Goal: Use online tool/utility: Use online tool/utility

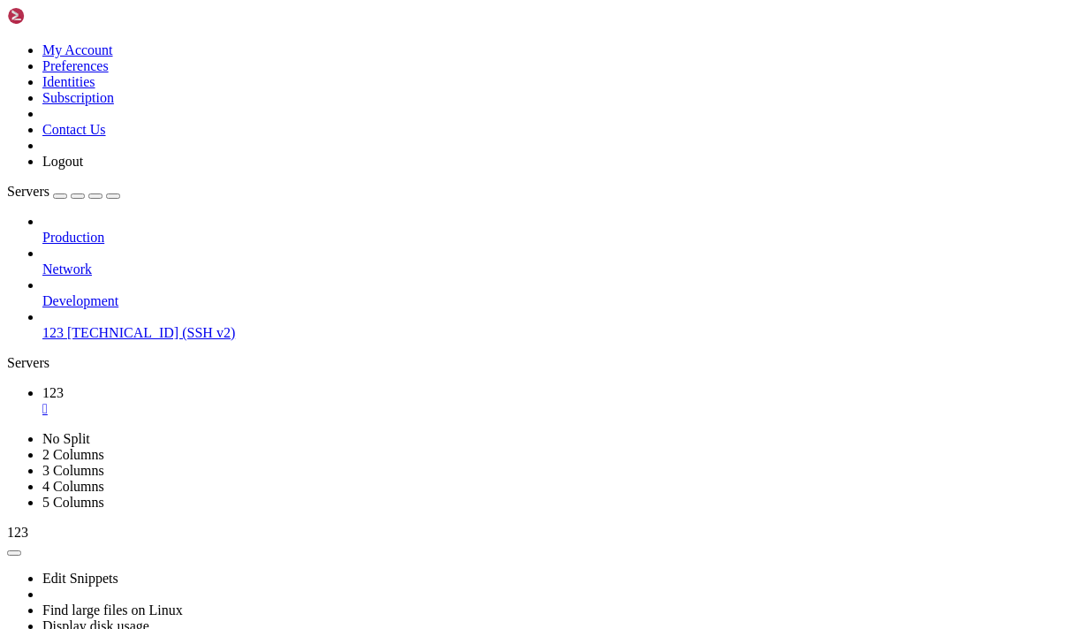
scroll to position [108808, 0]
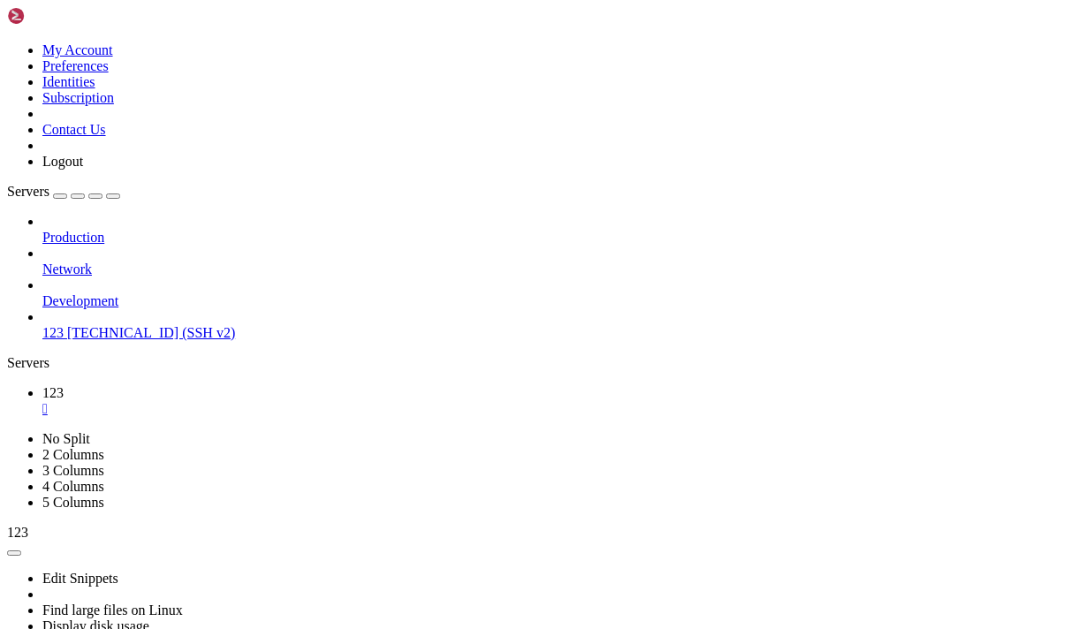
drag, startPoint x: 354, startPoint y: 1187, endPoint x: 21, endPoint y: 1128, distance: 338.4
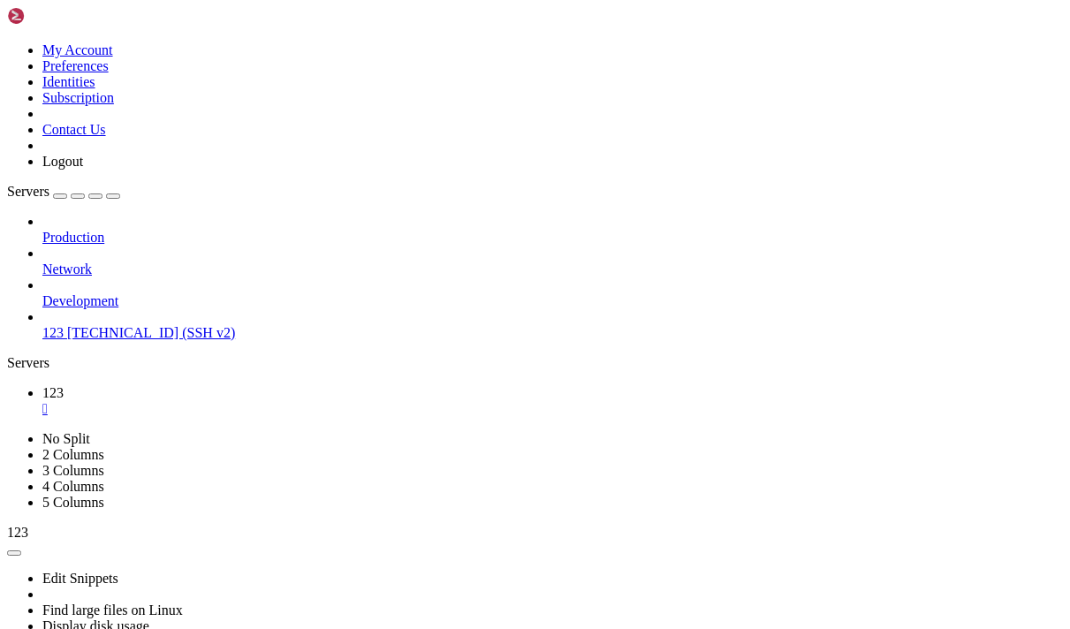
copy div "buntu@instance-20250905-2320 : ~/wiregaurd $ cat server* YEunNaWHYs7gTF9FY3taut…"
drag, startPoint x: 357, startPoint y: 886, endPoint x: 234, endPoint y: 882, distance: 122.9
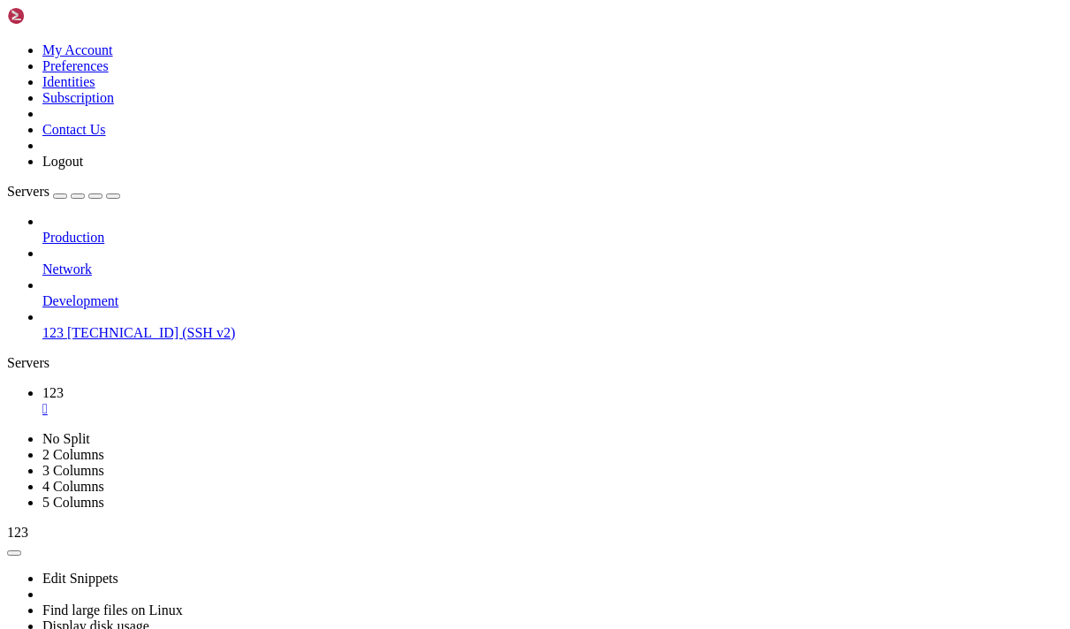
drag, startPoint x: 338, startPoint y: 1214, endPoint x: 16, endPoint y: 1001, distance: 385.4
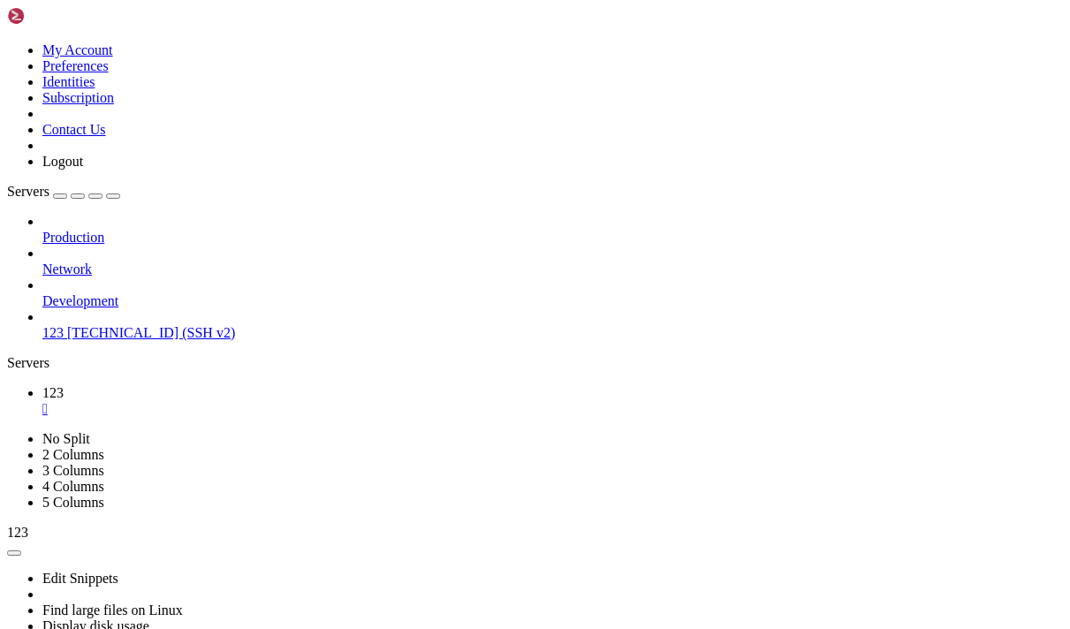
scroll to position [109826, 0]
copy x-row "2jqwcB4l/kAZy1izcDAUtbBR630kU6RDEbePJZWSHVU="
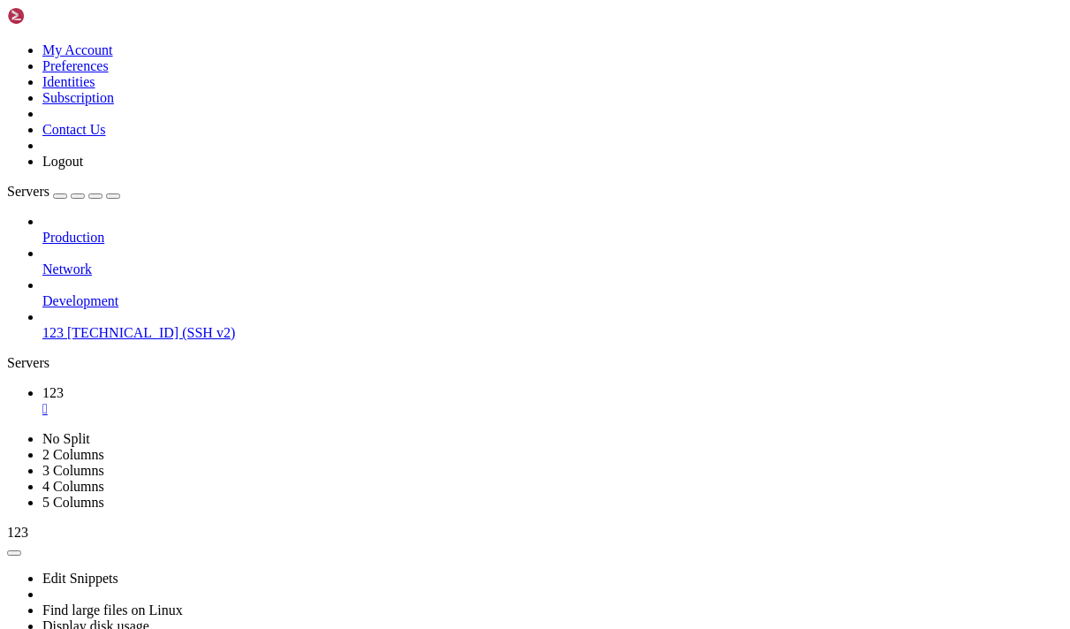
drag, startPoint x: 153, startPoint y: 903, endPoint x: 34, endPoint y: 719, distance: 219.2
copy div "NU nano 7.2 /etc/wireguard/wg0.conf * [Interface] PrivateKey = [ENCRYPTION_KEY]…"
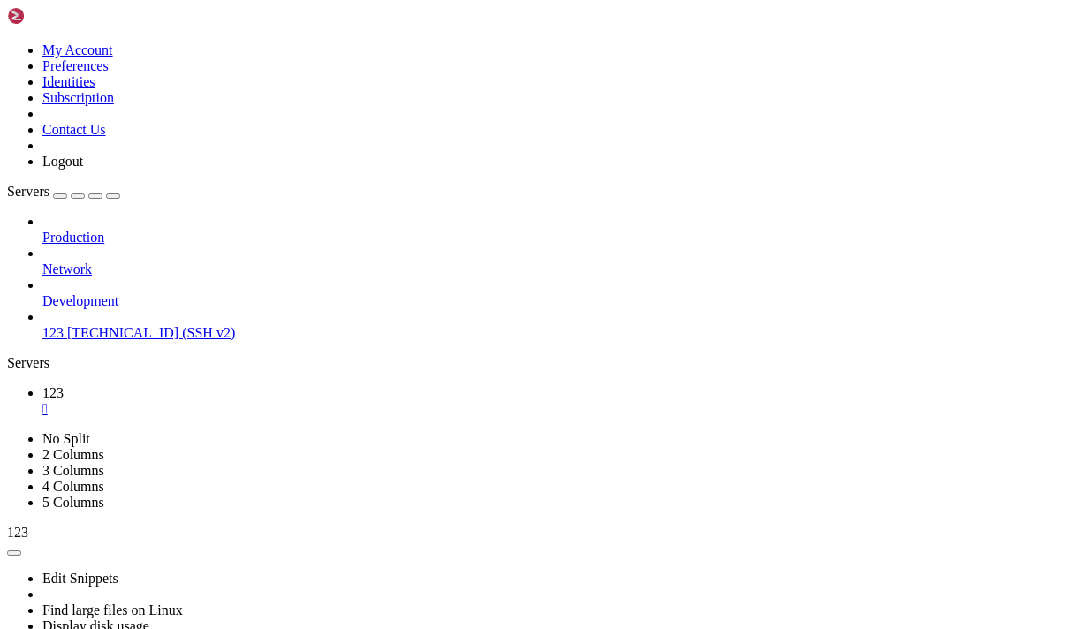
scroll to position [110097, 0]
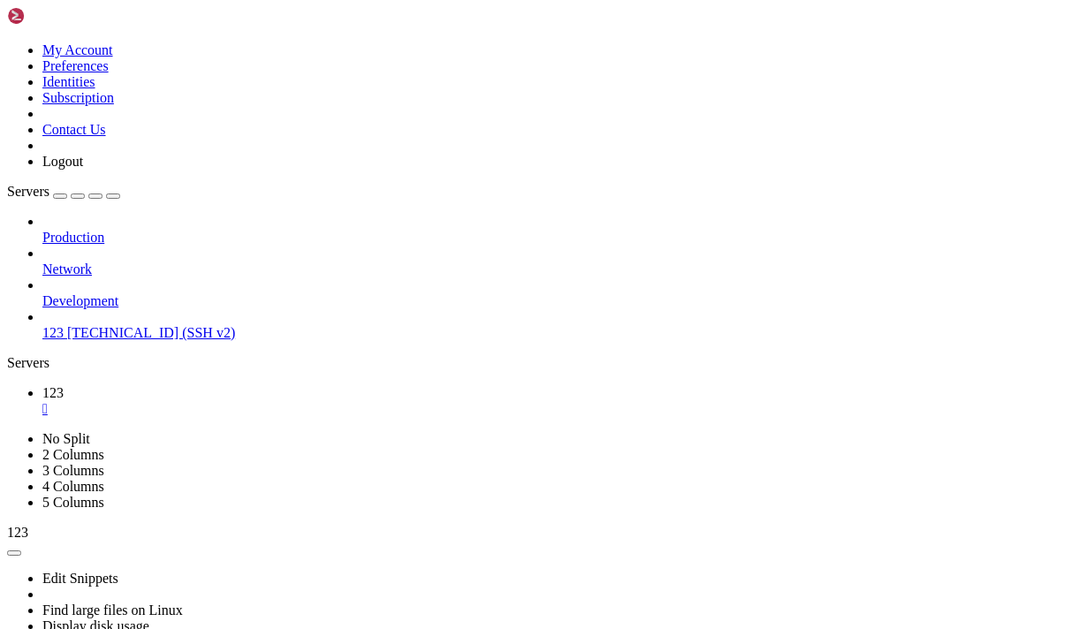
drag, startPoint x: 479, startPoint y: 1169, endPoint x: 338, endPoint y: 1170, distance: 141.4
copy span "/usr/local/etc/xray"
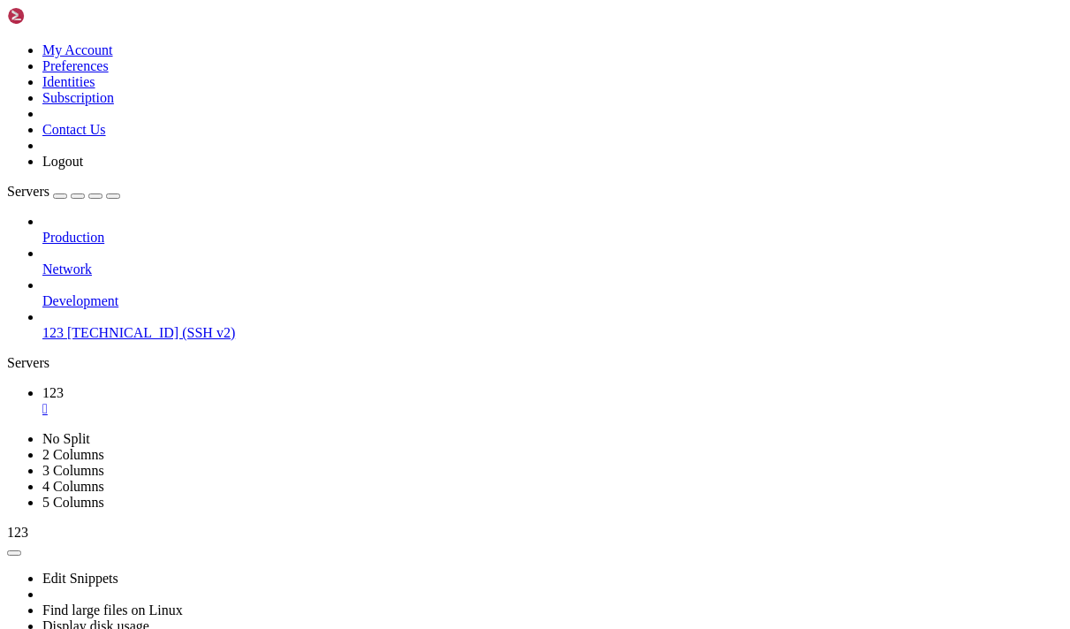
scroll to position [110717, 0]
drag, startPoint x: 353, startPoint y: 971, endPoint x: 263, endPoint y: 943, distance: 93.6
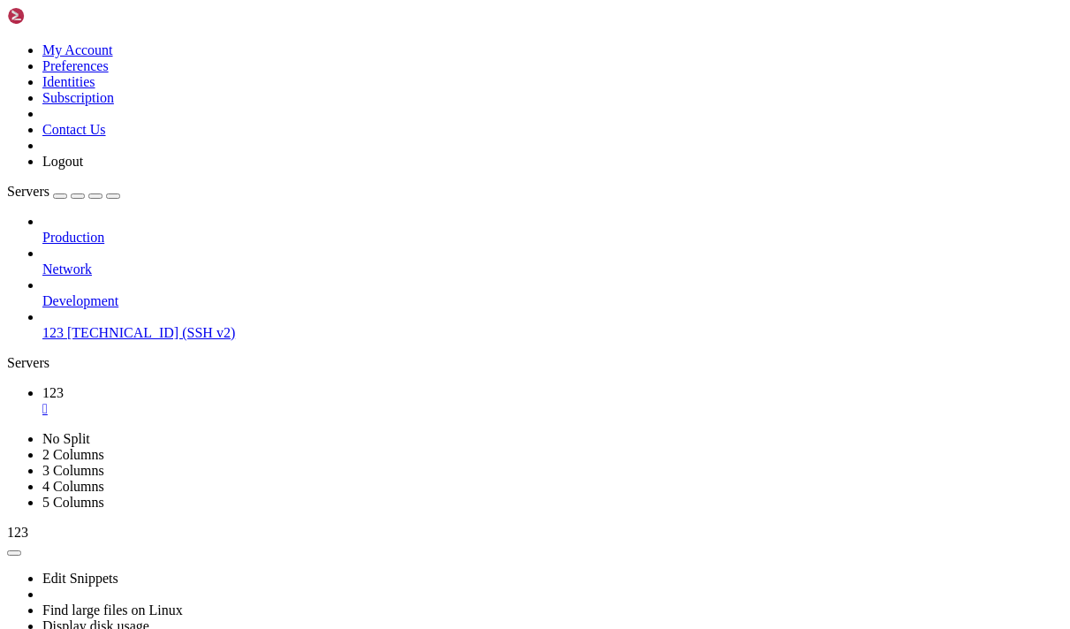
scroll to position [110813, 0]
drag, startPoint x: 337, startPoint y: 1047, endPoint x: 572, endPoint y: 1040, distance: 235.2
copy x-row "/usr/local/etc/xray/config.json"
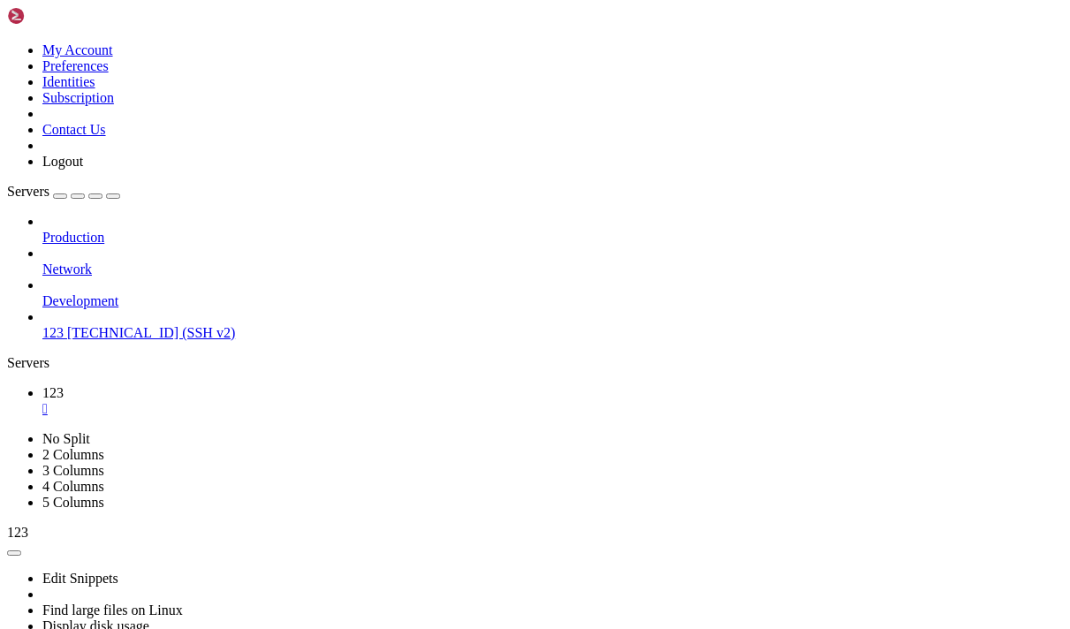
drag, startPoint x: 263, startPoint y: 1115, endPoint x: 16, endPoint y: 1014, distance: 267.2
copy div "ubuntu@instance-20250905-2320 : ~ $ sudo xray -c /usr/local/etc/xray/config.jso…"
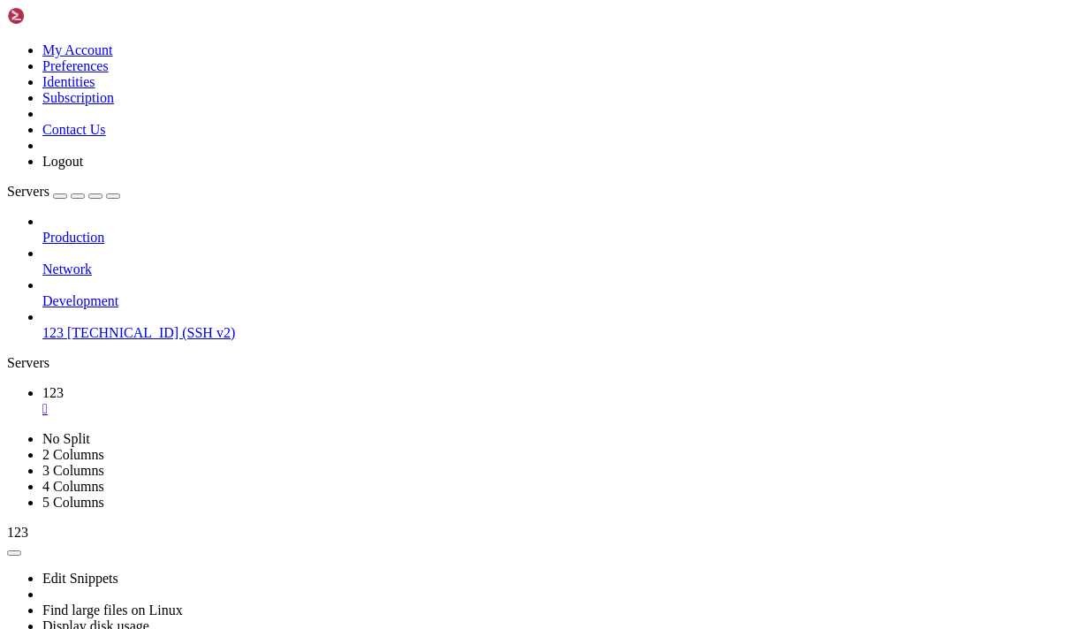
scroll to position [111115, 0]
drag, startPoint x: 344, startPoint y: 1173, endPoint x: 12, endPoint y: 1136, distance: 333.5
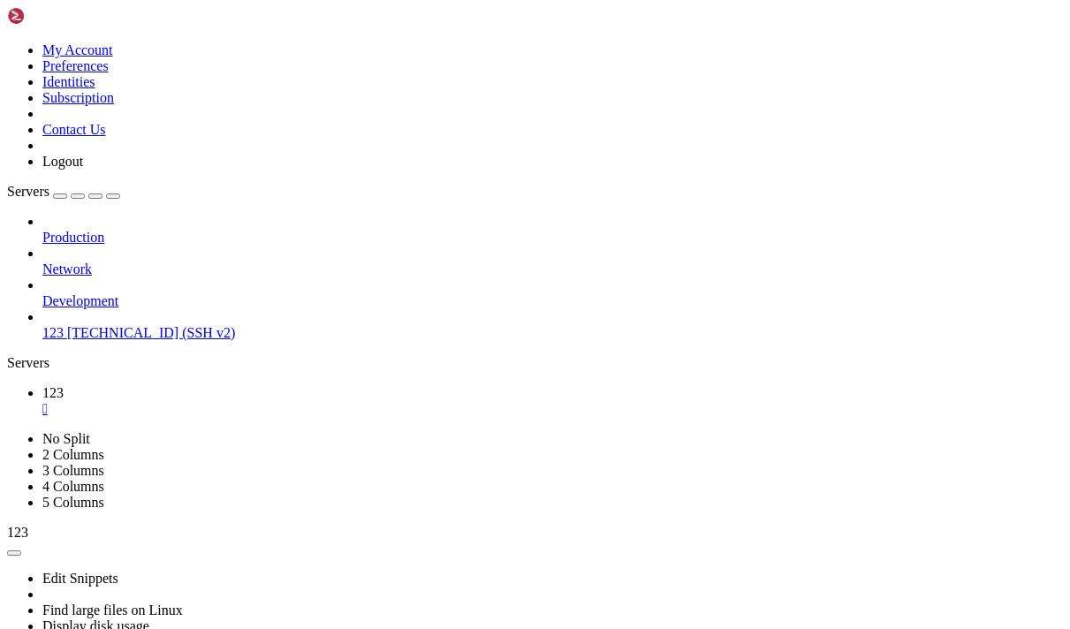
drag, startPoint x: 339, startPoint y: 1171, endPoint x: 1, endPoint y: 1140, distance: 339.9
drag, startPoint x: 223, startPoint y: 1220, endPoint x: 143, endPoint y: 1141, distance: 111.9
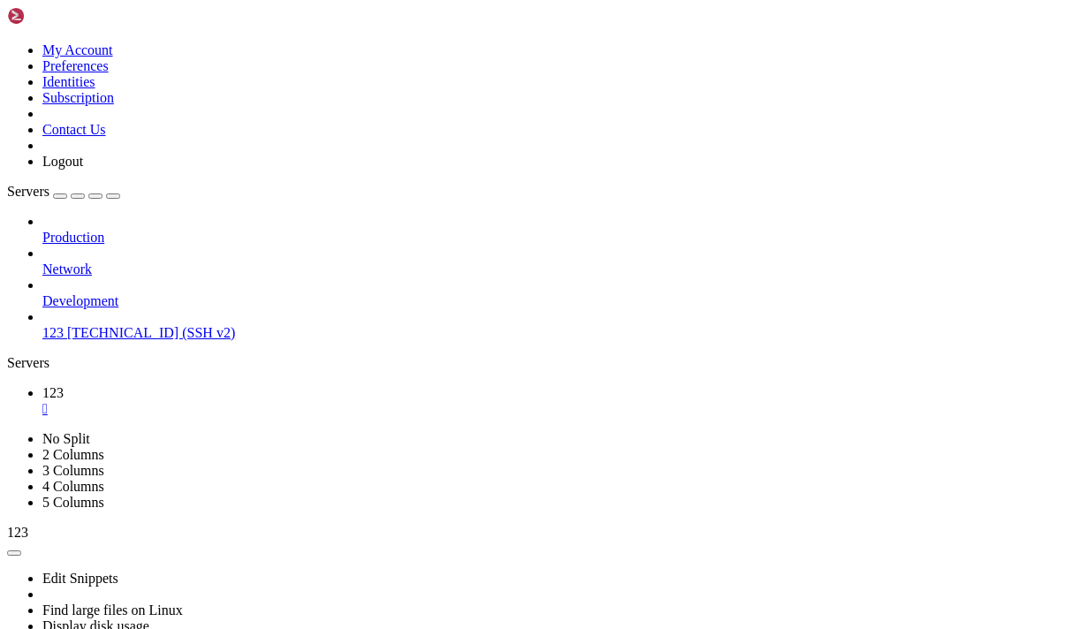
drag, startPoint x: 340, startPoint y: 1175, endPoint x: 17, endPoint y: 1140, distance: 325.3
copy div "ubuntu@instance-20250905-2320 : ~ $ sudo bash <(curl -Ls [URL][DOMAIN_NAME] [DO…"
drag, startPoint x: 813, startPoint y: 1192, endPoint x: 19, endPoint y: 1126, distance: 797.4
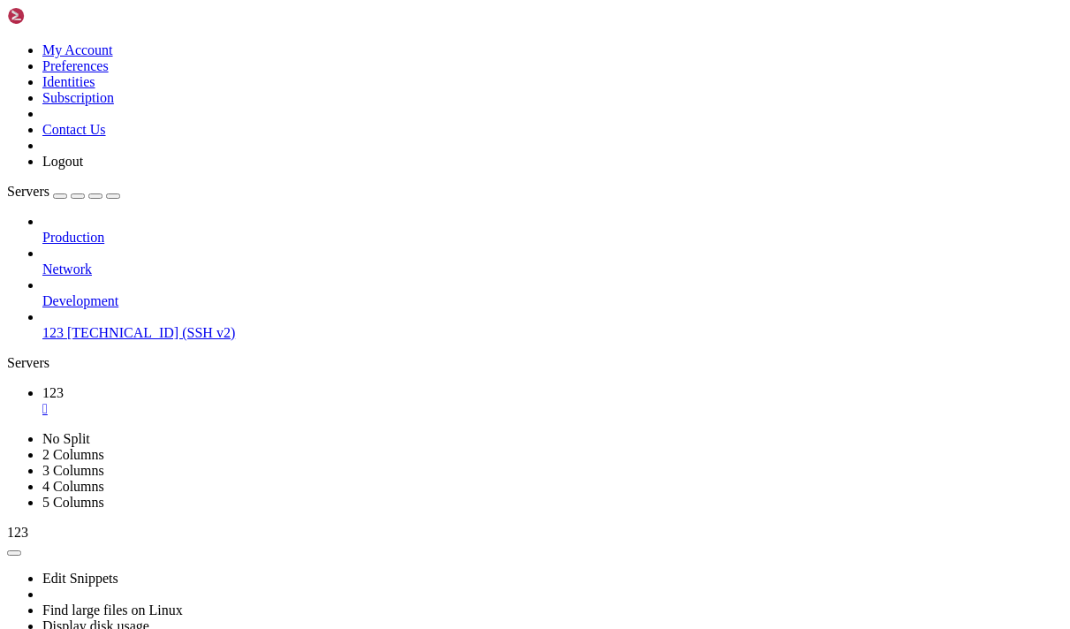
copy div "buntu@instance-20250905-2320 : ~ $ sudo xray -c /usr/local/etc/xray/config.json…"
drag, startPoint x: 40, startPoint y: 1199, endPoint x: 16, endPoint y: 773, distance: 426.7
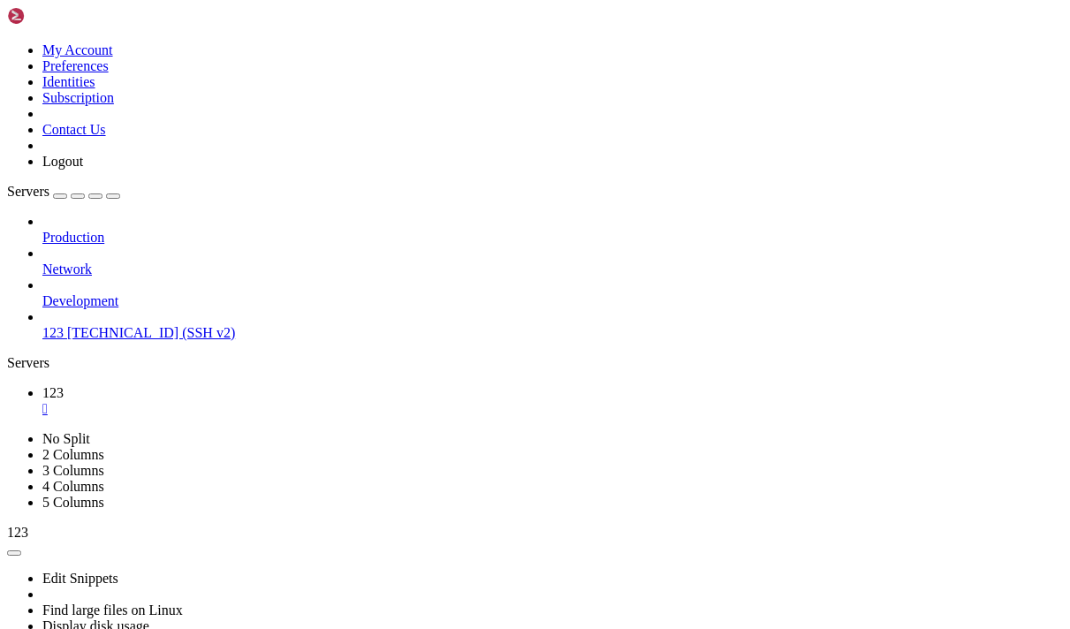
copy div "ubuntu@instance-20250905-2320 : ~ $ sudo xray -c /usr/local/etc/xray/config.jso…"
drag, startPoint x: 344, startPoint y: 1193, endPoint x: 15, endPoint y: 1111, distance: 338.9
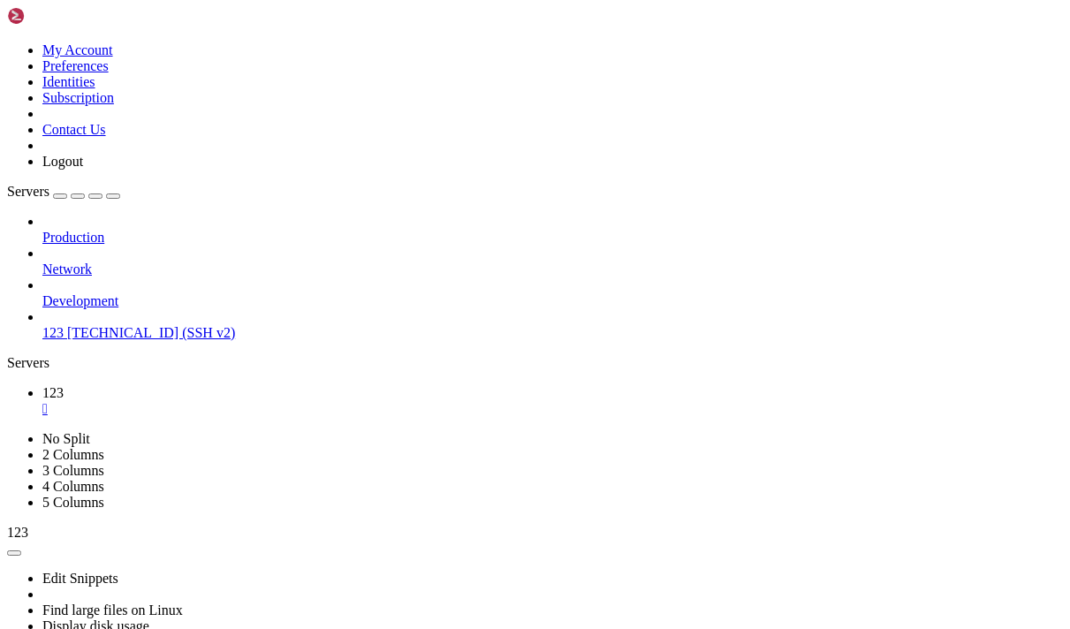
drag, startPoint x: 416, startPoint y: 1189, endPoint x: 11, endPoint y: 1097, distance: 416.0
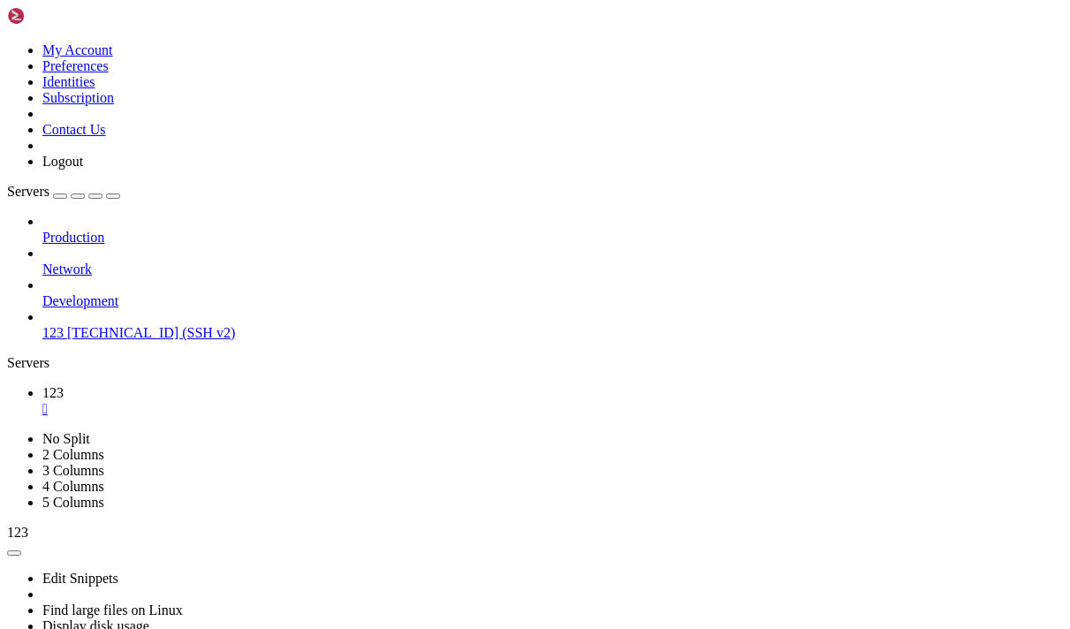
drag, startPoint x: 415, startPoint y: 1189, endPoint x: 360, endPoint y: 1181, distance: 55.4
drag, startPoint x: 422, startPoint y: 1190, endPoint x: 20, endPoint y: 1086, distance: 414.4
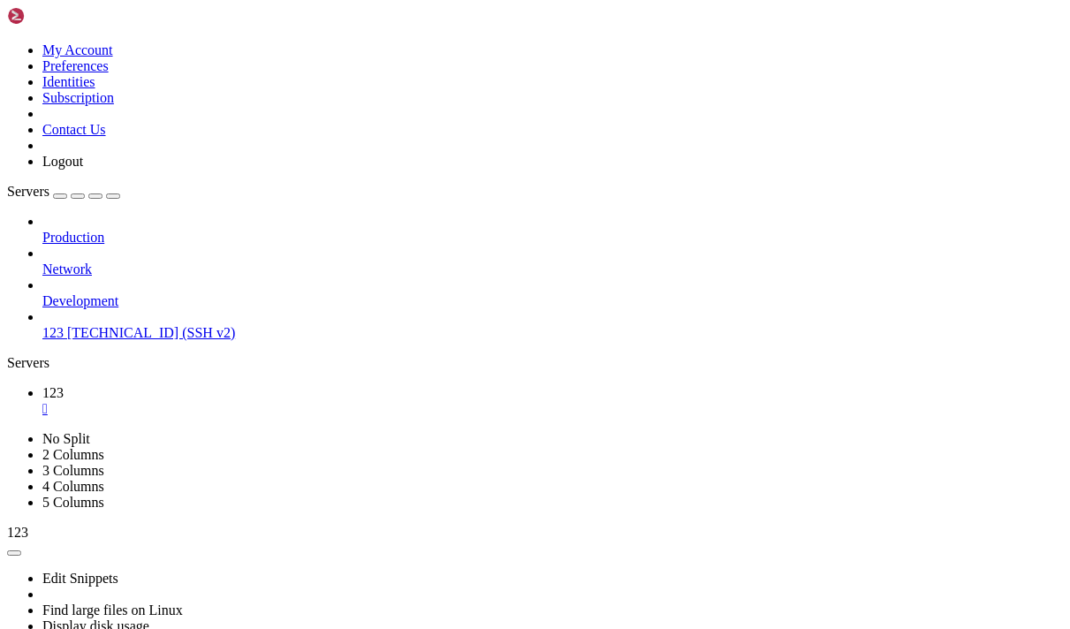
drag, startPoint x: 557, startPoint y: 1193, endPoint x: 18, endPoint y: 1108, distance: 545.8
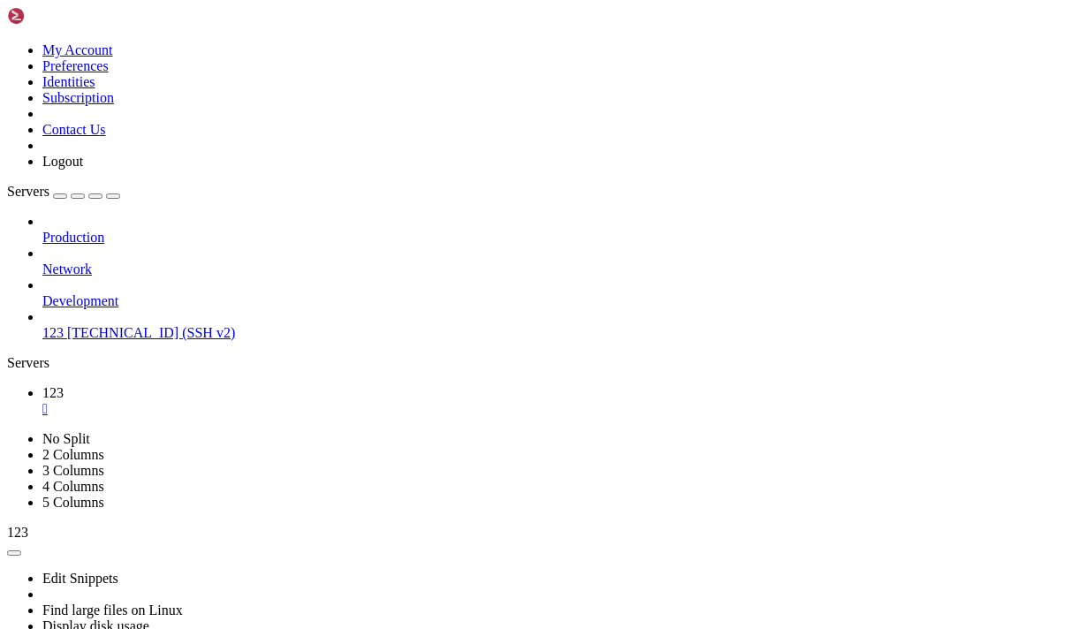
drag, startPoint x: 386, startPoint y: 1200, endPoint x: 17, endPoint y: 1095, distance: 384.1
drag, startPoint x: 518, startPoint y: 1199, endPoint x: 16, endPoint y: 1108, distance: 510.1
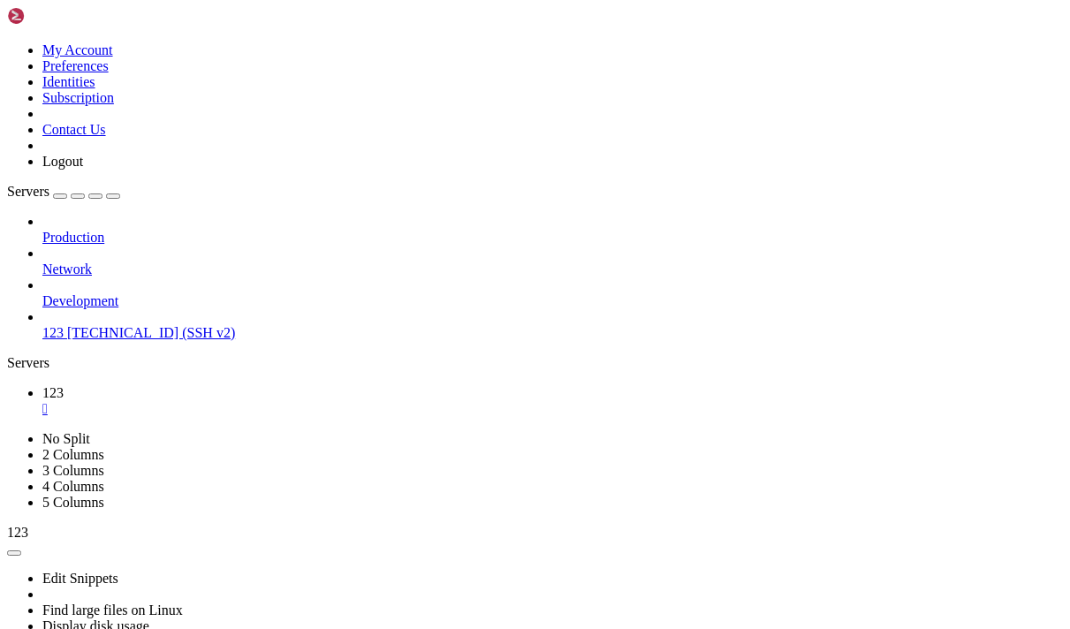
scroll to position [114186, 0]
drag, startPoint x: 399, startPoint y: 1193, endPoint x: 13, endPoint y: 1105, distance: 395.4
drag, startPoint x: 403, startPoint y: 1190, endPoint x: 15, endPoint y: 1099, distance: 398.6
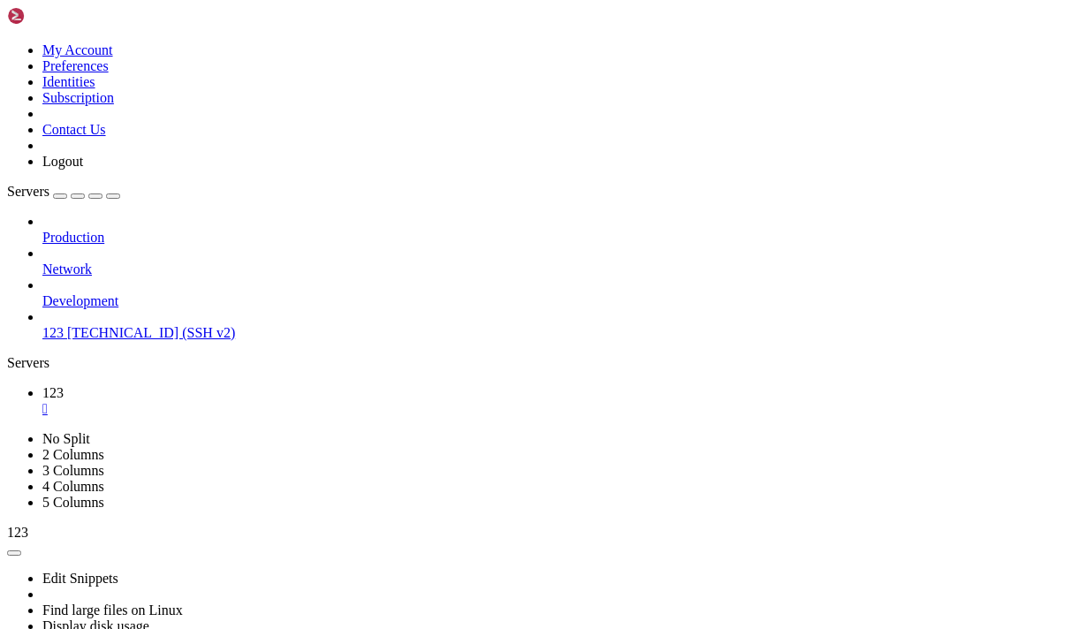
copy div "ubuntu@instance-20250905-2320 : ~ $ sudo nano /usr/local/etc/xray/config.json u…"
drag, startPoint x: 30, startPoint y: 819, endPoint x: 46, endPoint y: 1123, distance: 303.6
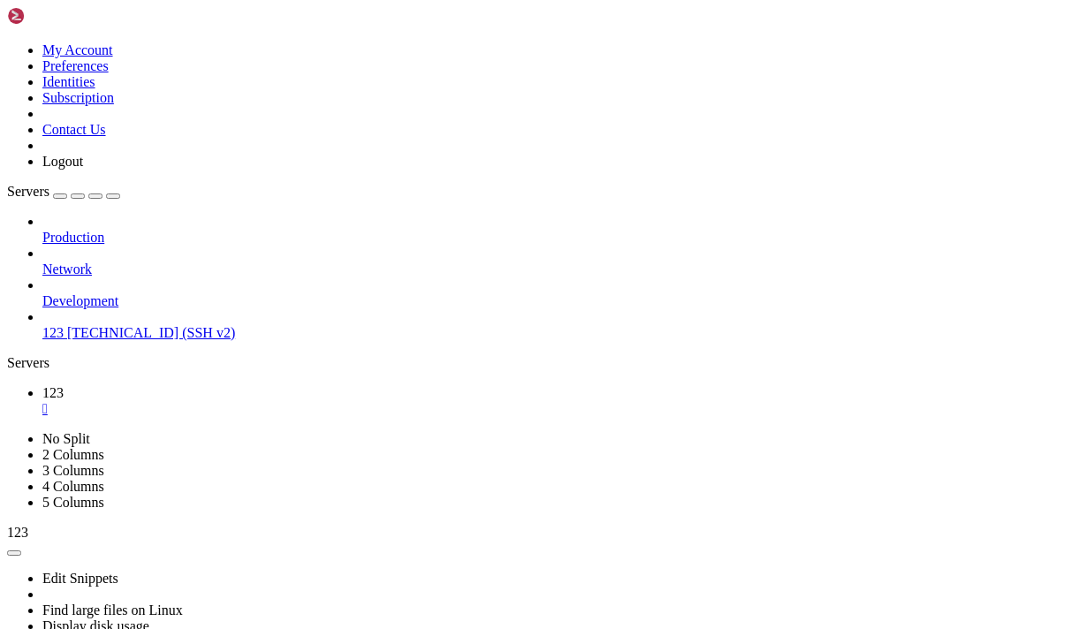
drag, startPoint x: 32, startPoint y: 817, endPoint x: 53, endPoint y: 1128, distance: 311.9
drag, startPoint x: 30, startPoint y: 759, endPoint x: 58, endPoint y: 1073, distance: 315.1
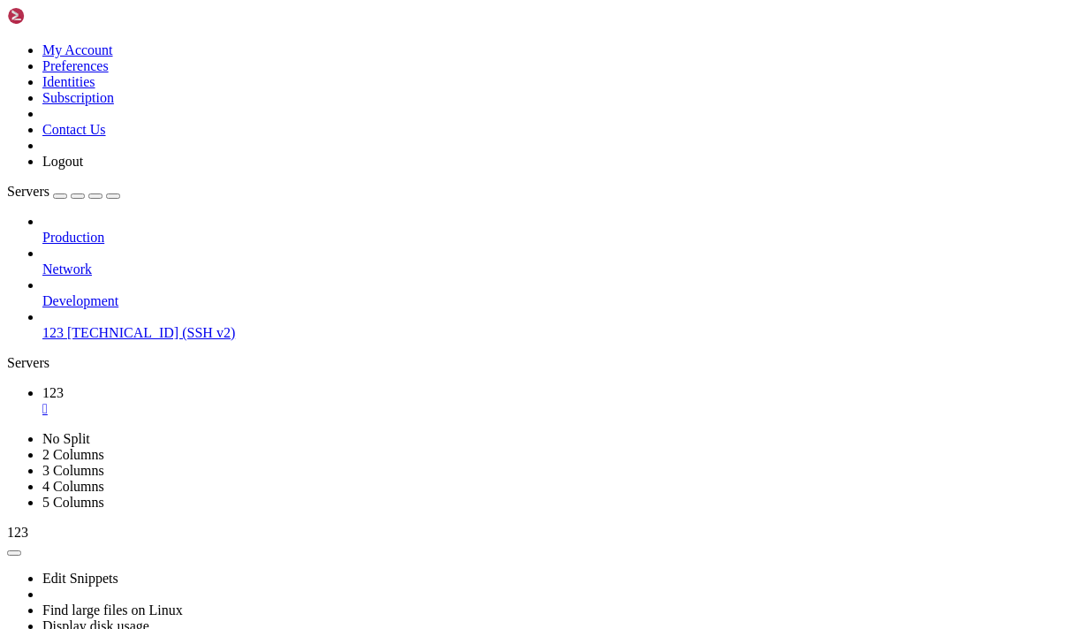
drag, startPoint x: 25, startPoint y: 757, endPoint x: 65, endPoint y: 1063, distance: 309.4
drag, startPoint x: 335, startPoint y: 1145, endPoint x: 570, endPoint y: 1145, distance: 235.1
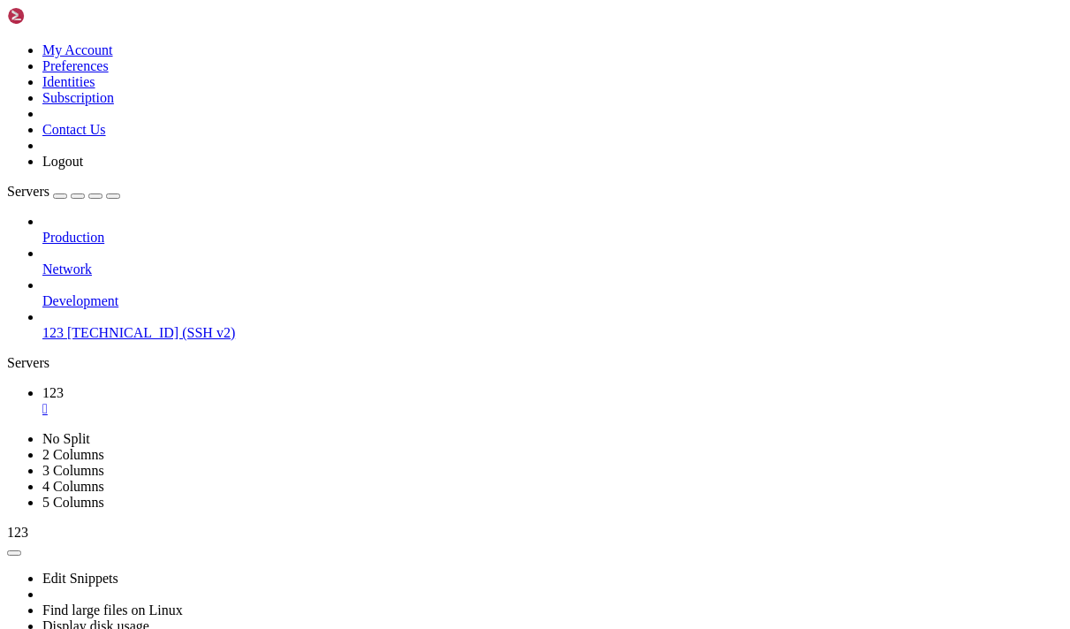
copy x-row "/usr/local/etc/xray/config.json"
drag, startPoint x: 29, startPoint y: 1197, endPoint x: 30, endPoint y: 863, distance: 334.1
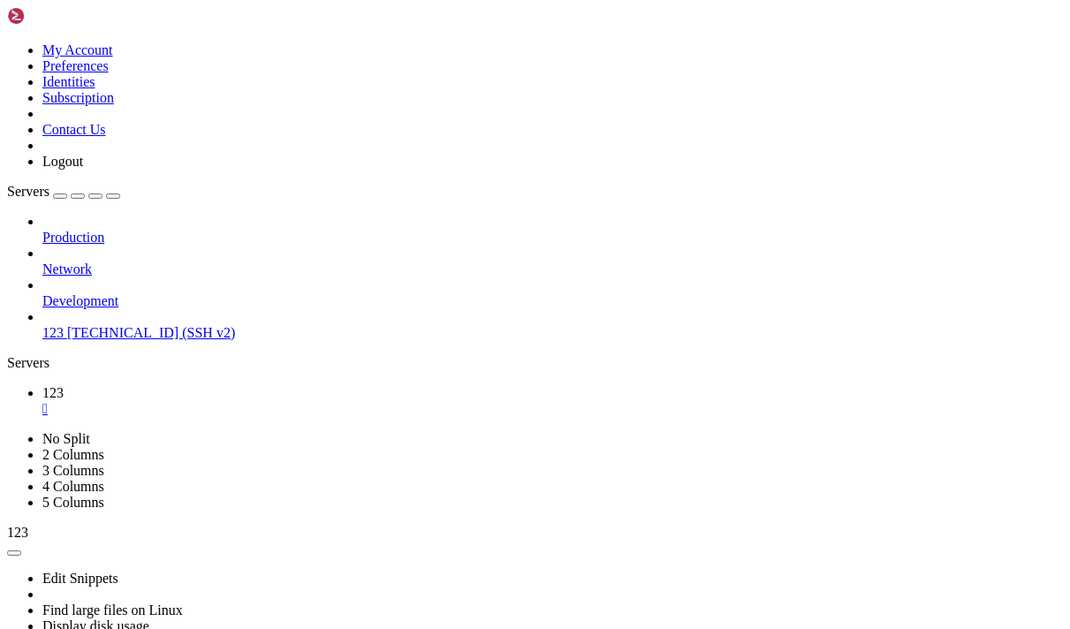
drag, startPoint x: 30, startPoint y: 863, endPoint x: 30, endPoint y: 873, distance: 10.6
drag, startPoint x: 30, startPoint y: 873, endPoint x: 53, endPoint y: 876, distance: 23.1
drag, startPoint x: 27, startPoint y: 872, endPoint x: 45, endPoint y: 1175, distance: 302.8
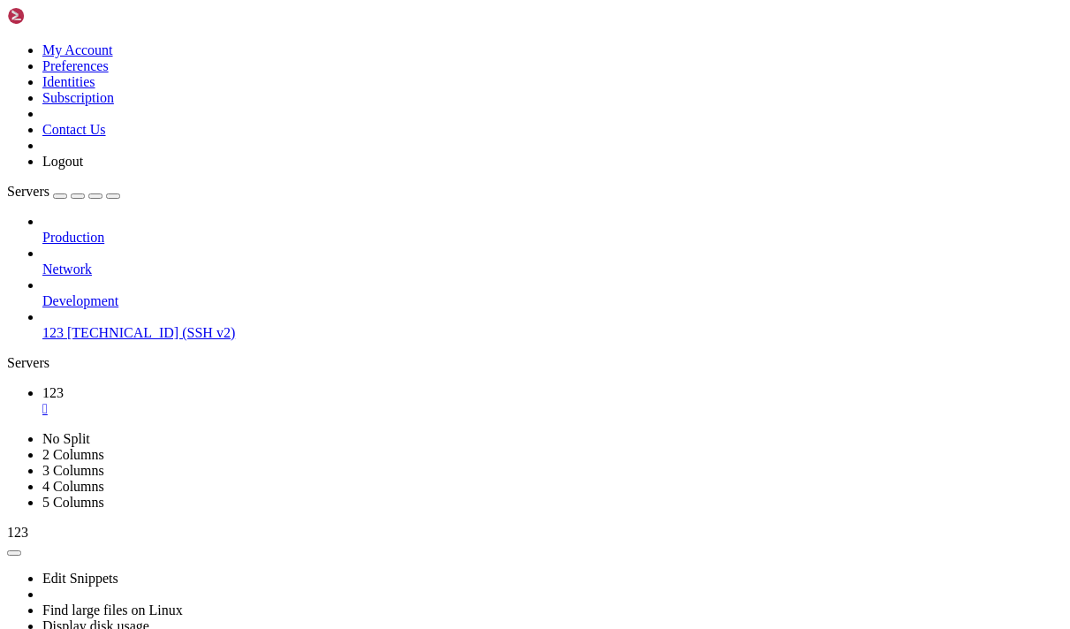
scroll to position [115570, 0]
drag, startPoint x: 35, startPoint y: 1188, endPoint x: 14, endPoint y: 743, distance: 445.1
drag, startPoint x: 17, startPoint y: 744, endPoint x: 126, endPoint y: 1186, distance: 455.1
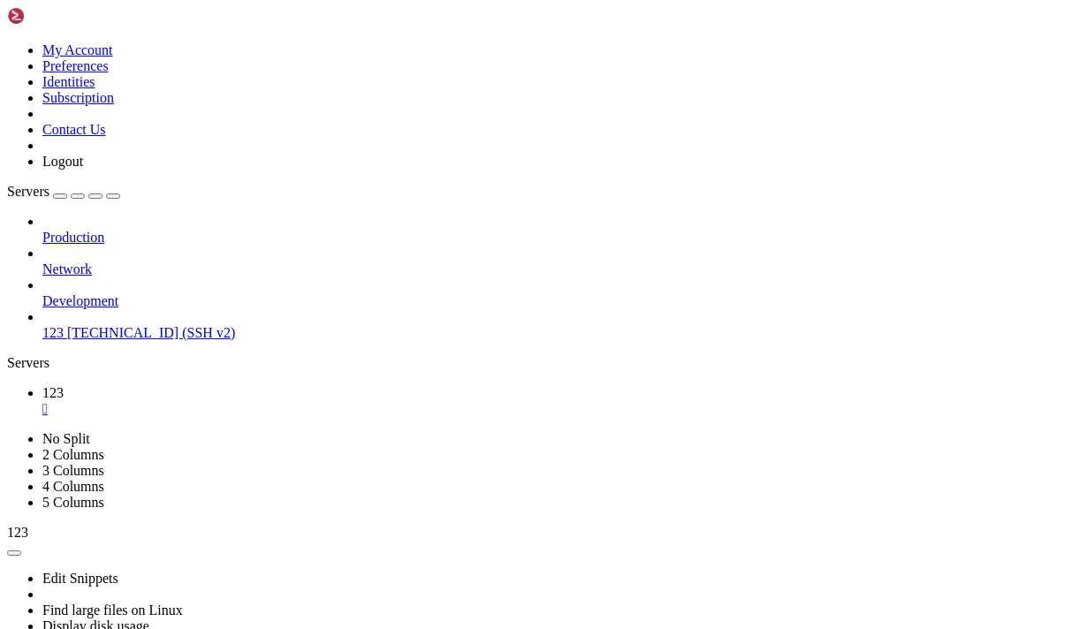
drag, startPoint x: 406, startPoint y: 998, endPoint x: 575, endPoint y: 1001, distance: 168.8
copy x-row "/usr/local/etc/xray/config.json"
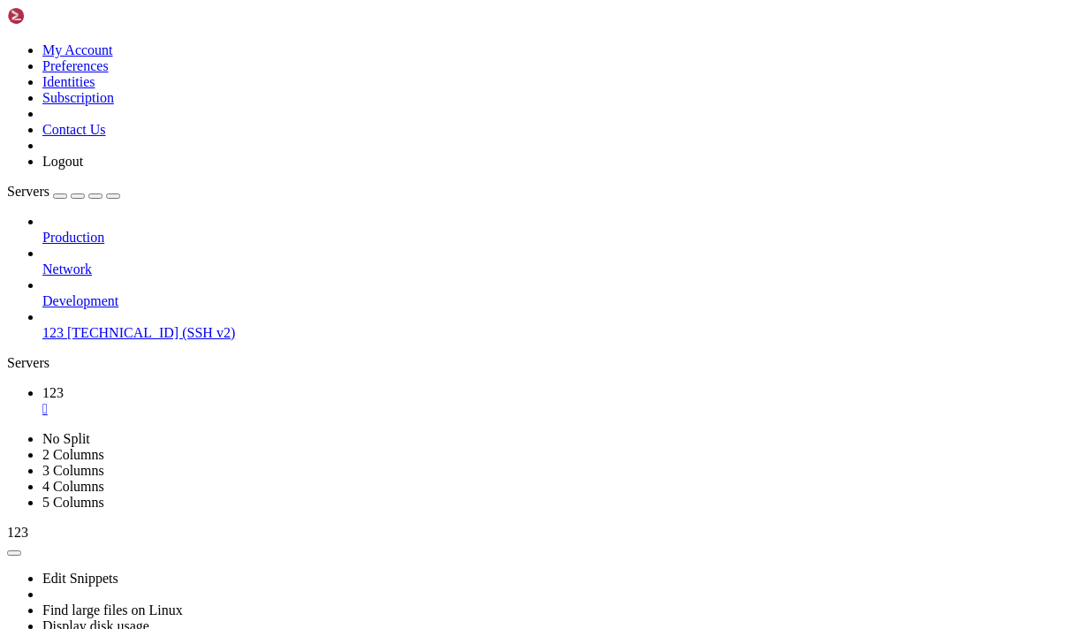
scroll to position [116047, 0]
drag, startPoint x: 604, startPoint y: 1191, endPoint x: 17, endPoint y: 1112, distance: 592.3
copy div "ubuntu@instance-20250905-2320 : ~ $ sudo xray -c /usr/local/etc/xray/config.jso…"
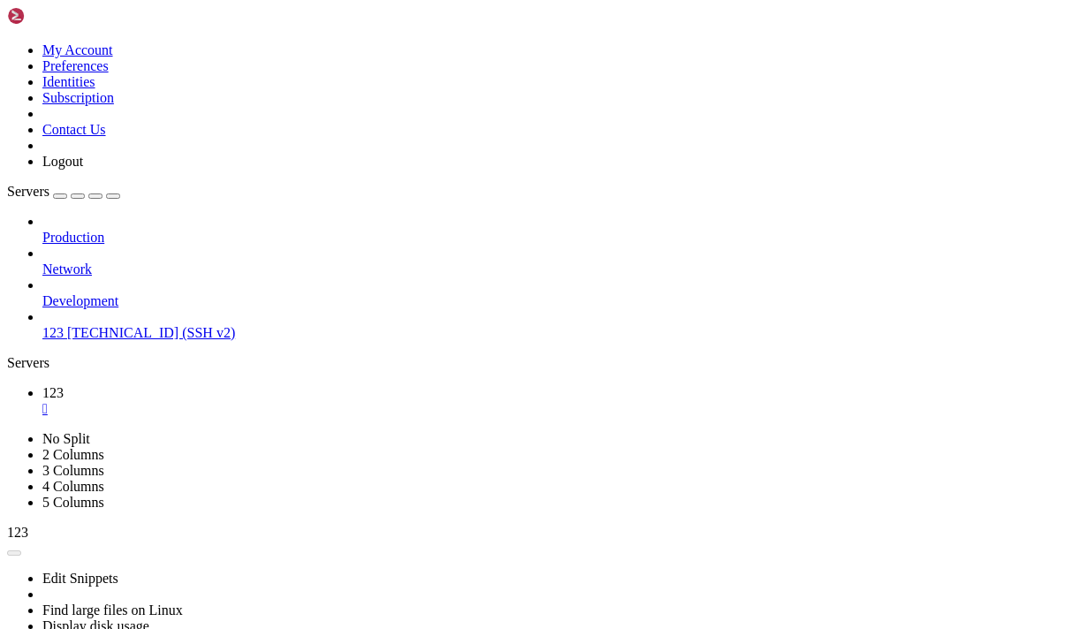
drag, startPoint x: 396, startPoint y: 1193, endPoint x: 263, endPoint y: 1111, distance: 156.0
copy div "sudo xray -c /usr/local/etc/xray/config.json Xray 25.9.5 (Xray, Penetrates Ever…"
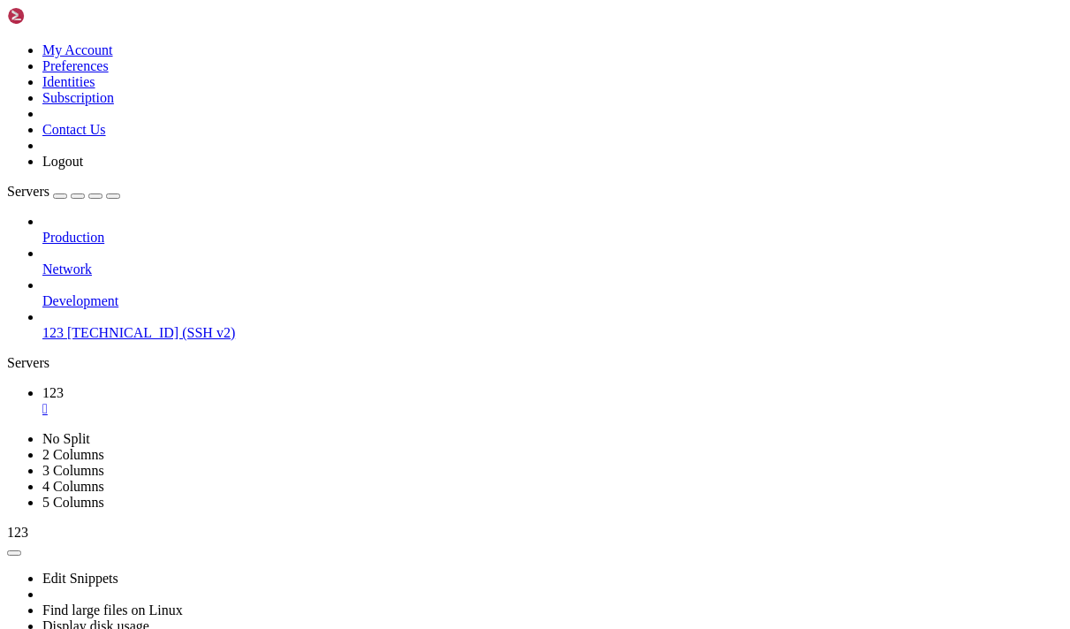
scroll to position [117256, 0]
drag, startPoint x: 604, startPoint y: 1191, endPoint x: 37, endPoint y: 1099, distance: 574.0
copy div "ntu@instance-20250905-2320 : ~ $ sudo nano /usr/local/etc/xray/config.json ubun…"
